Goal: Check status: Check status

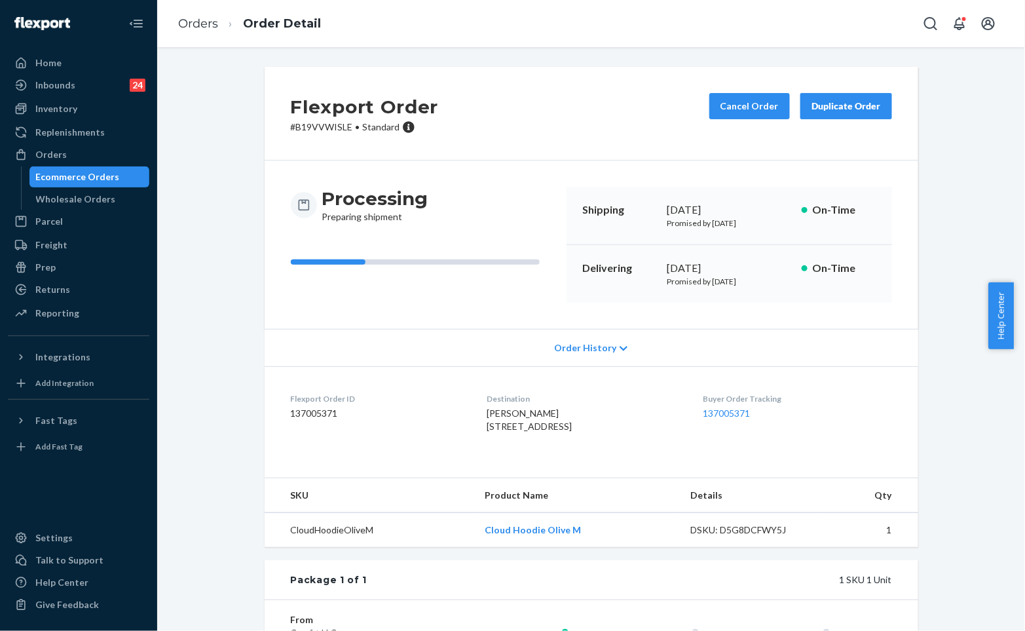
click at [545, 128] on div "Flexport Order # B19VVWISLE • Standard Cancel Order Duplicate Order" at bounding box center [591, 114] width 653 height 94
click at [181, 27] on link "Orders" at bounding box center [198, 23] width 40 height 14
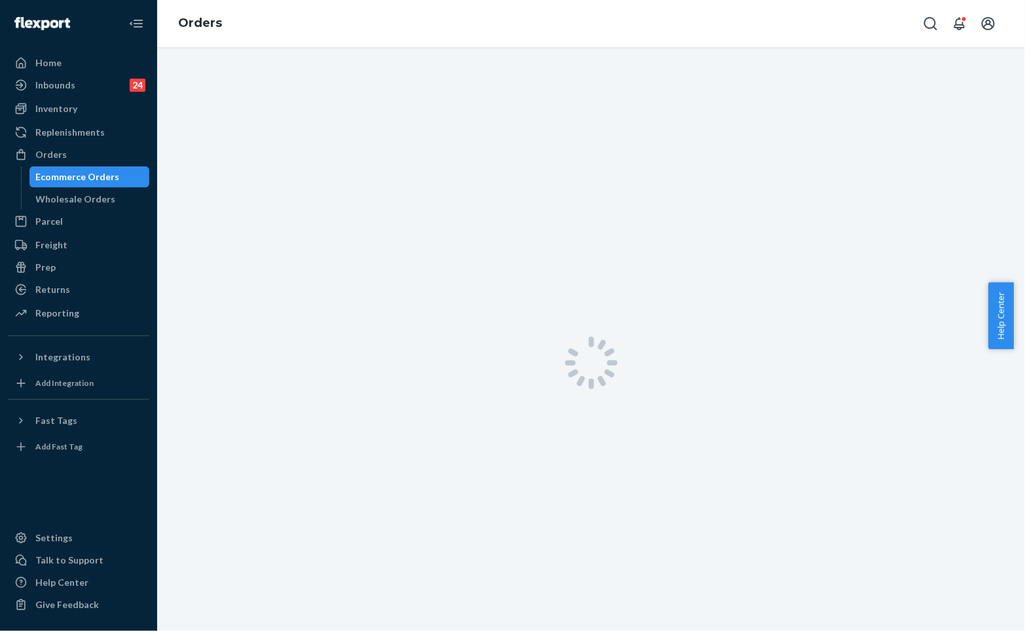
click at [216, 24] on link "Orders" at bounding box center [200, 23] width 44 height 14
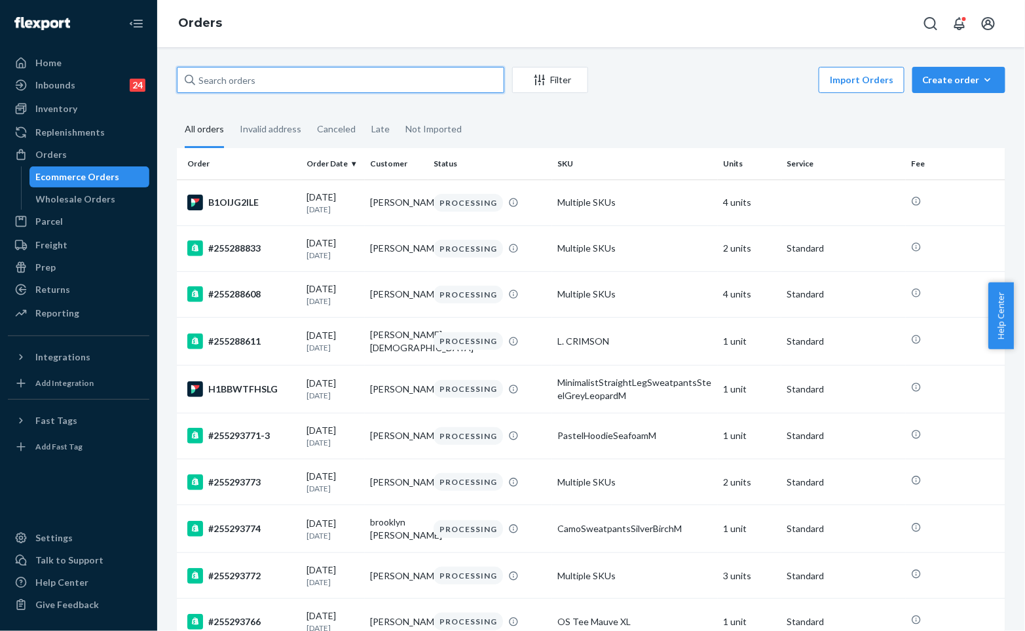
click at [284, 80] on input "text" at bounding box center [340, 80] width 327 height 26
paste input "#254573817"
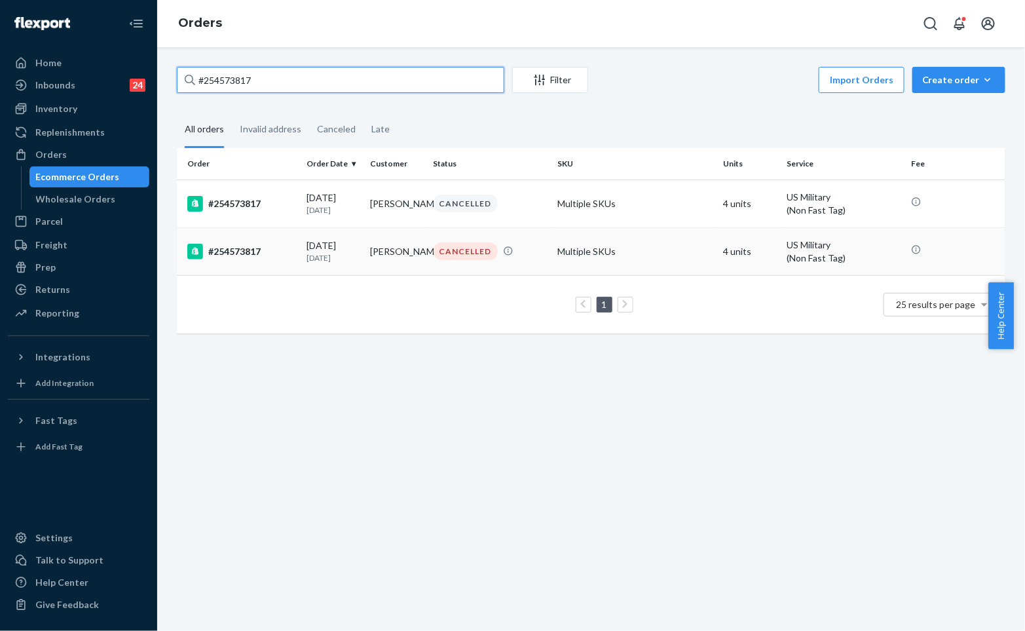
type input "#254573817"
click at [631, 249] on td "Multiple SKUs" at bounding box center [635, 251] width 166 height 48
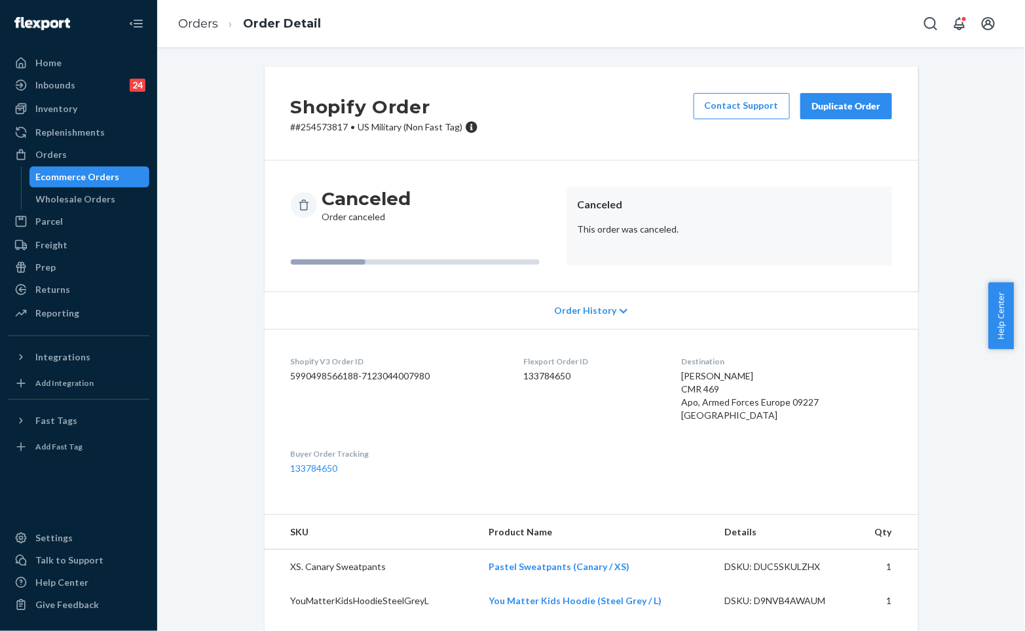
click at [577, 145] on div "Shopify Order # #254573817 • [DEMOGRAPHIC_DATA] Military (Non Fast Tag) Contact…" at bounding box center [591, 114] width 653 height 94
click at [548, 62] on div "Shopify Order # #254573817 • [DEMOGRAPHIC_DATA] Military (Non Fast Tag) Contact…" at bounding box center [591, 338] width 868 height 583
